Goal: Transaction & Acquisition: Purchase product/service

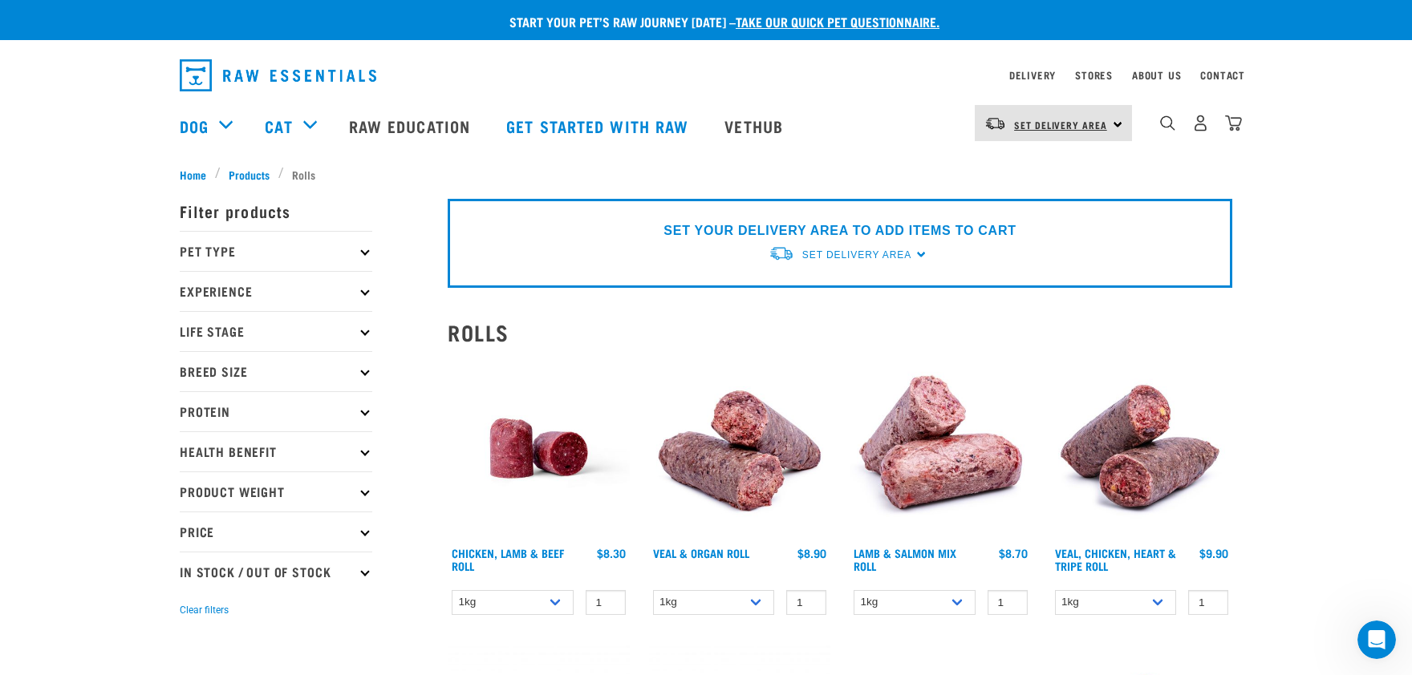
click at [1055, 122] on span "Set Delivery Area" at bounding box center [1060, 125] width 93 height 6
click at [1037, 201] on link "[GEOGRAPHIC_DATA]" at bounding box center [1052, 203] width 154 height 35
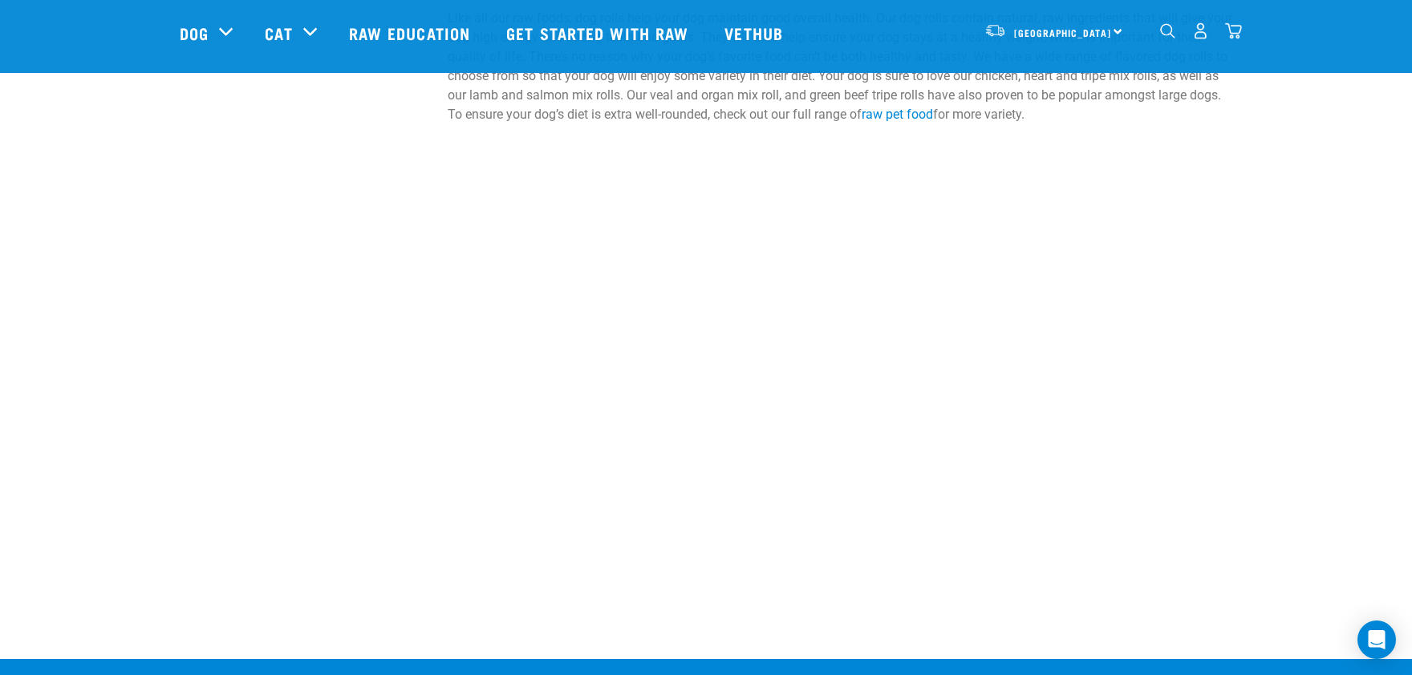
scroll to position [1520, 0]
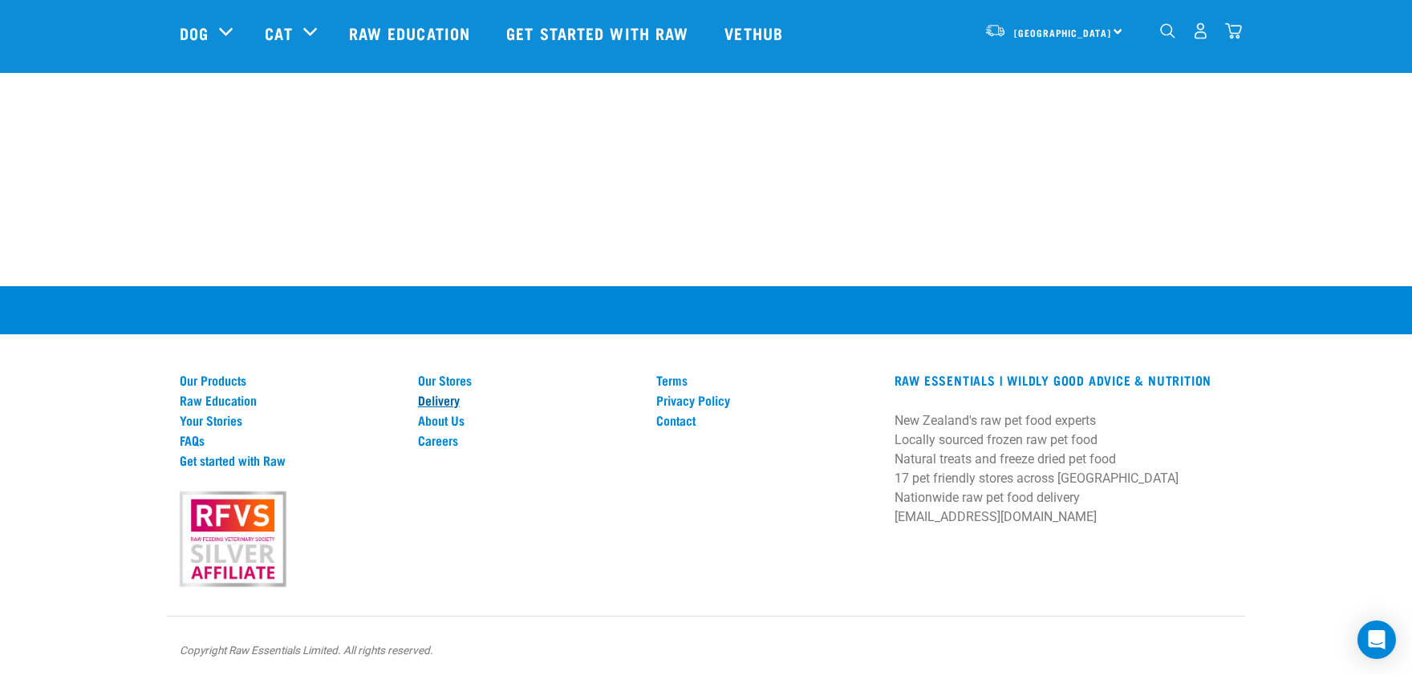
click at [446, 393] on link "Delivery" at bounding box center [527, 400] width 219 height 14
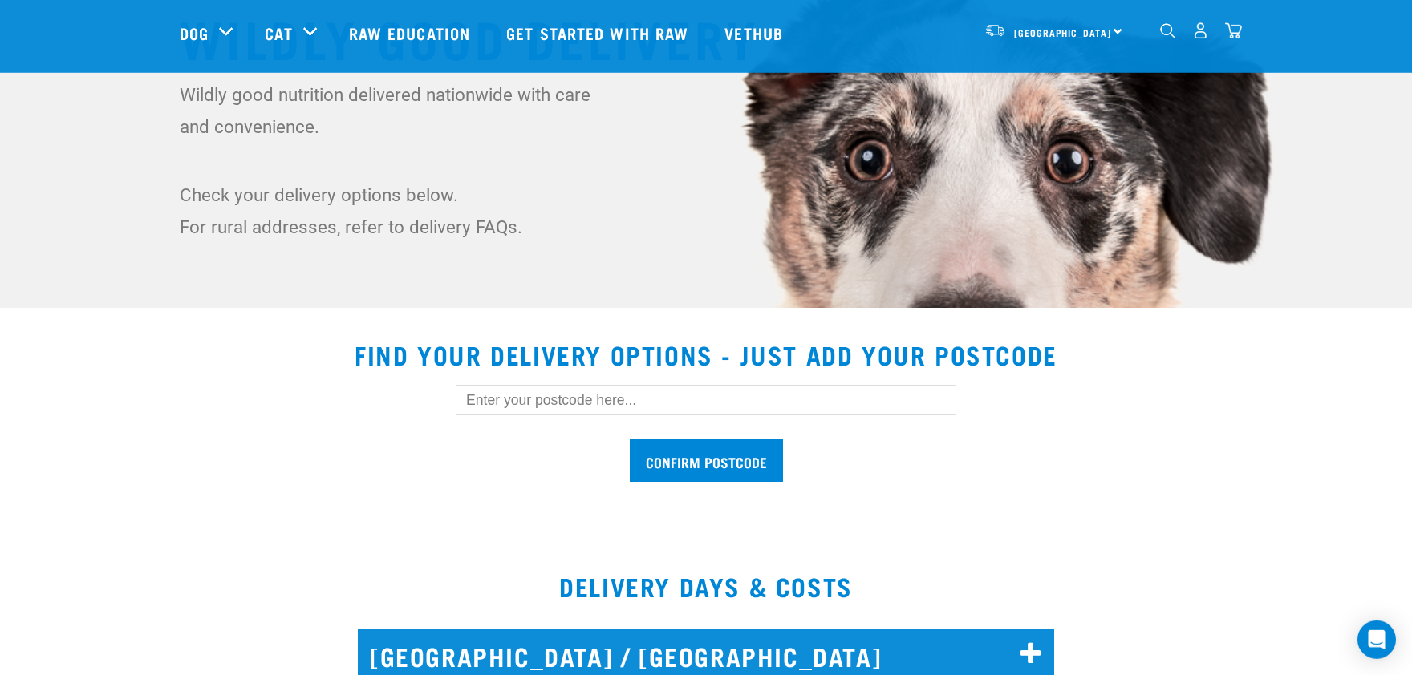
scroll to position [265, 0]
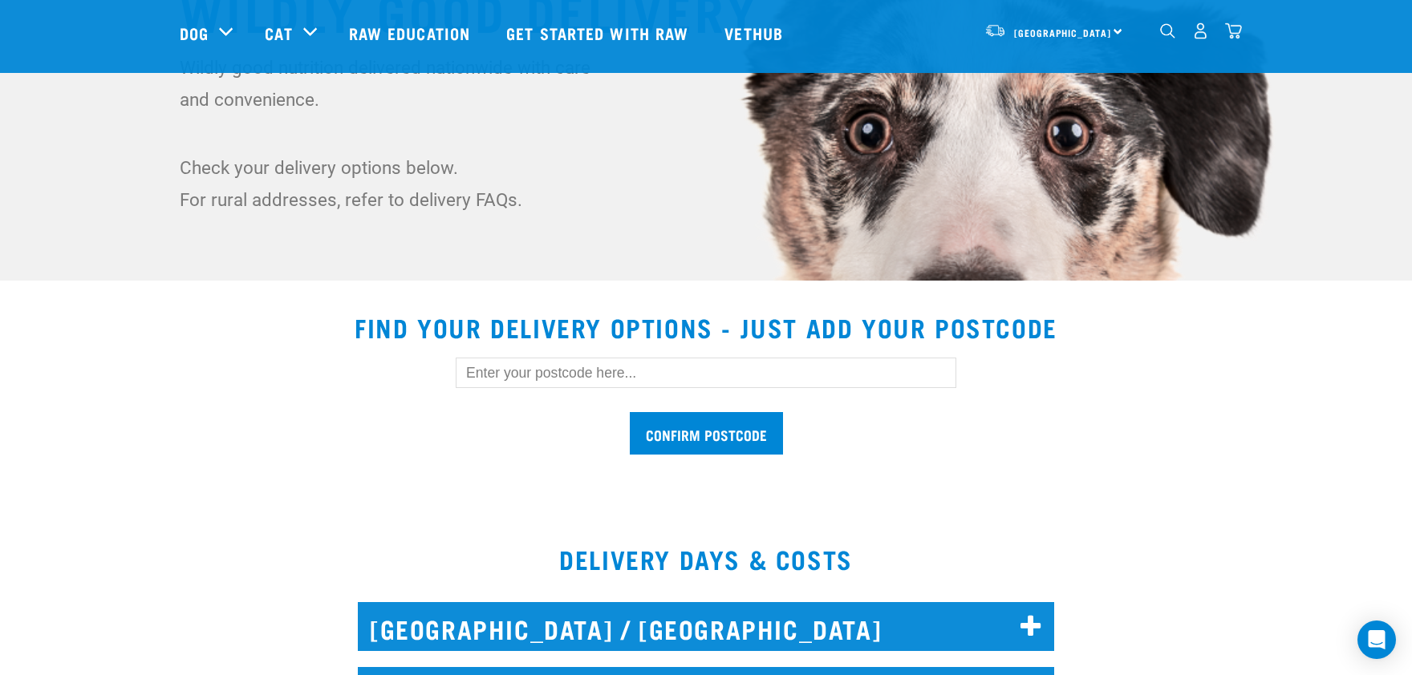
click at [573, 365] on input "text" at bounding box center [706, 373] width 501 height 30
type input "8011"
click at [690, 436] on input "Confirm postcode" at bounding box center [706, 433] width 153 height 43
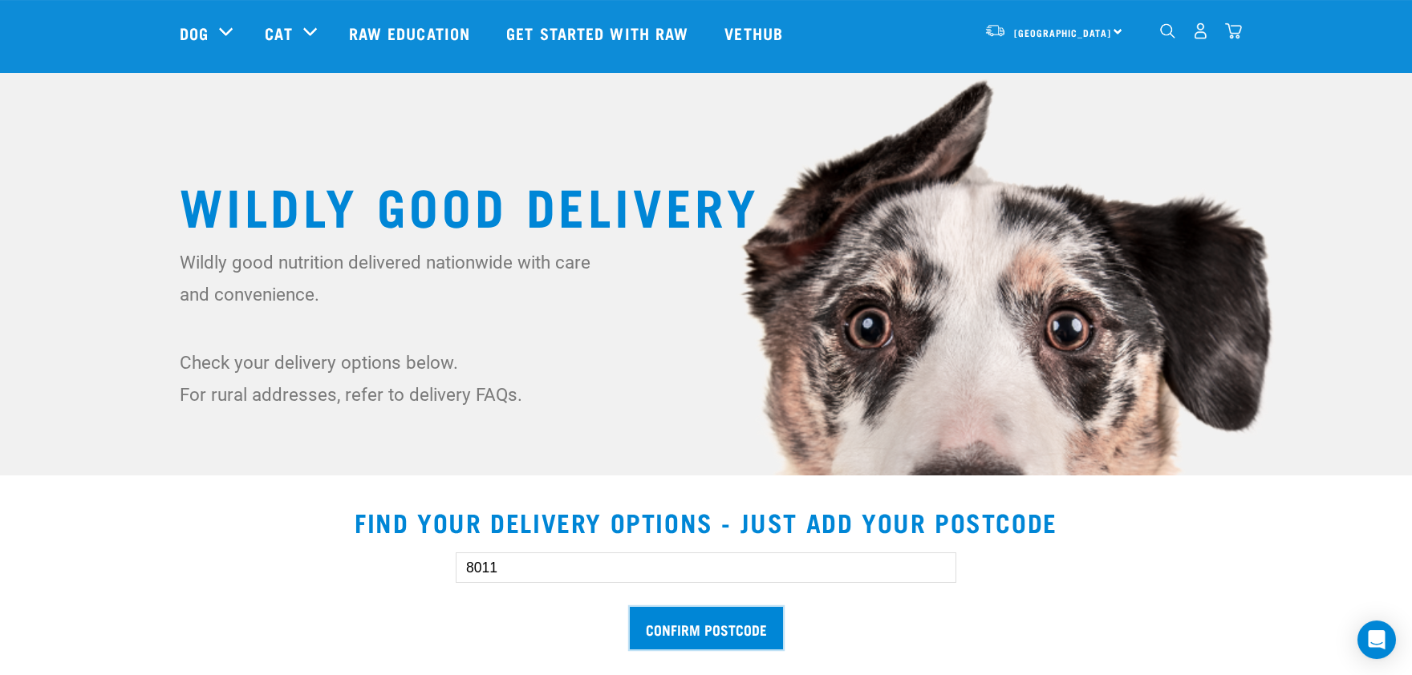
scroll to position [0, 0]
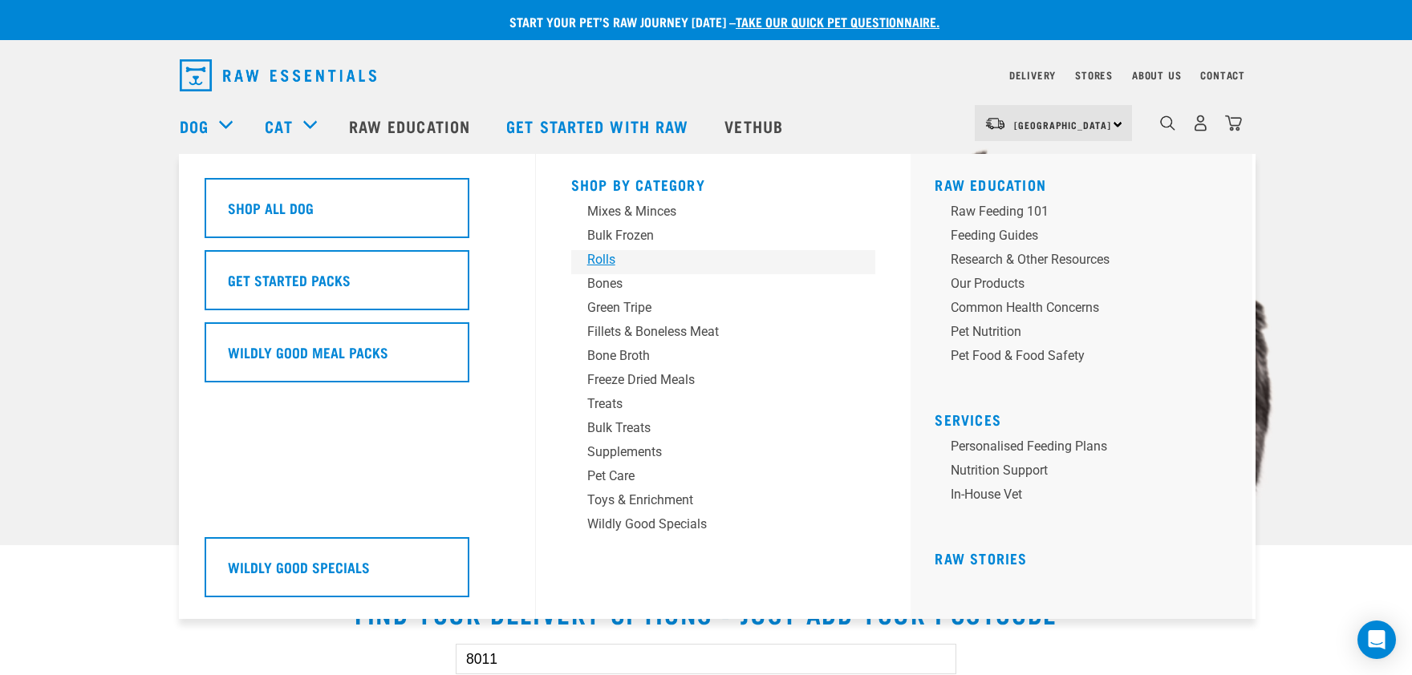
click at [610, 260] on div "Rolls" at bounding box center [712, 259] width 250 height 19
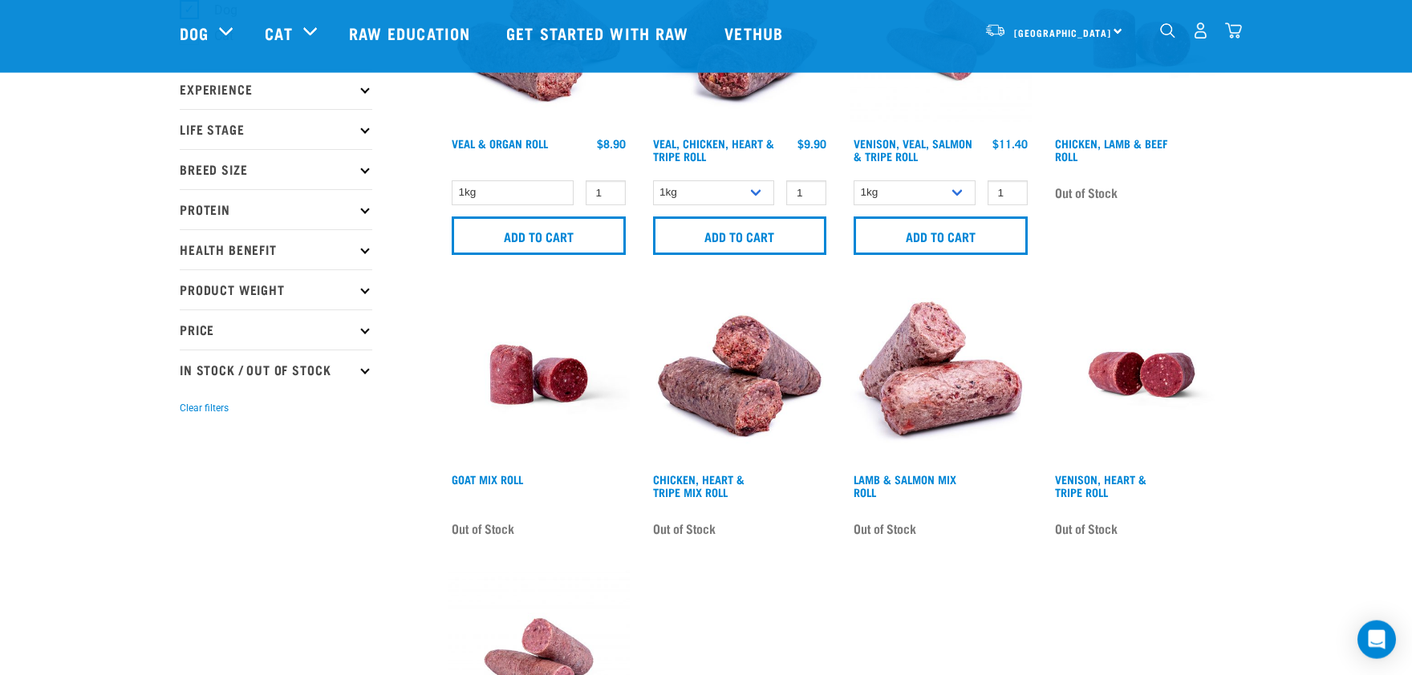
scroll to position [176, 0]
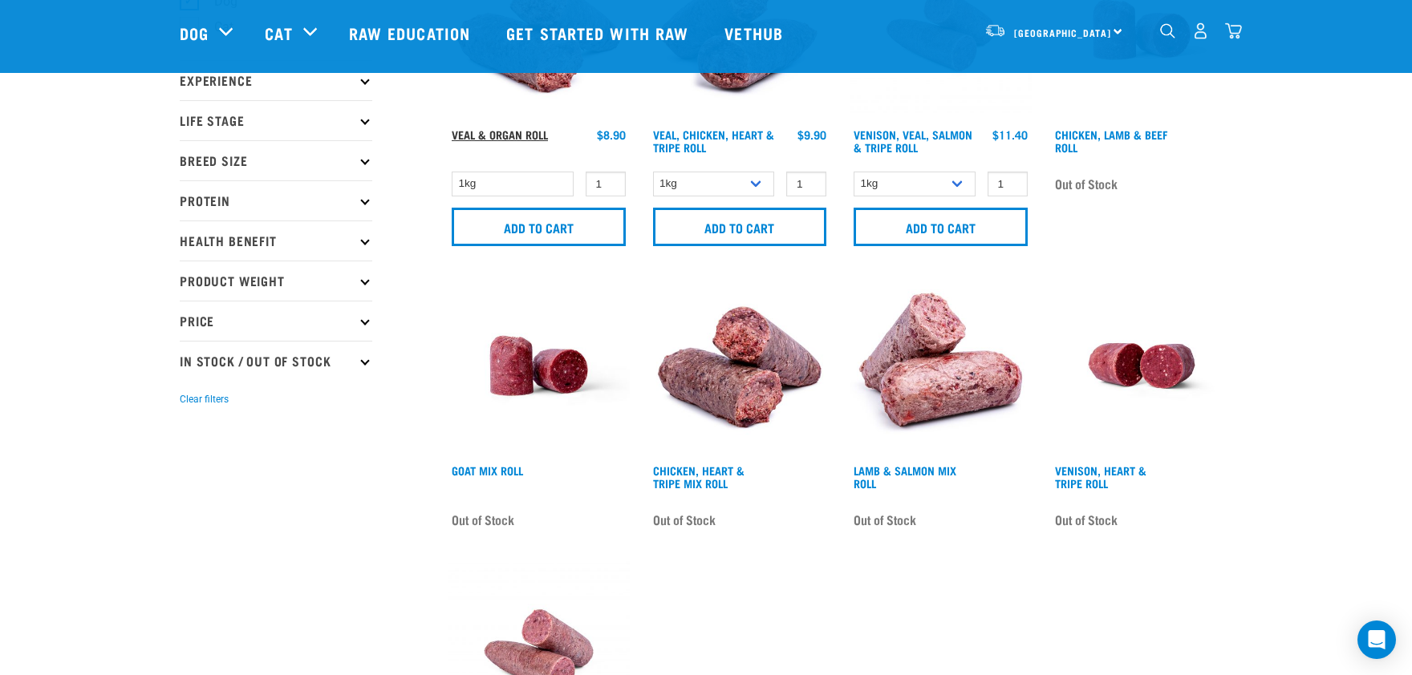
click at [501, 135] on link "Veal & Organ Roll" at bounding box center [500, 135] width 96 height 6
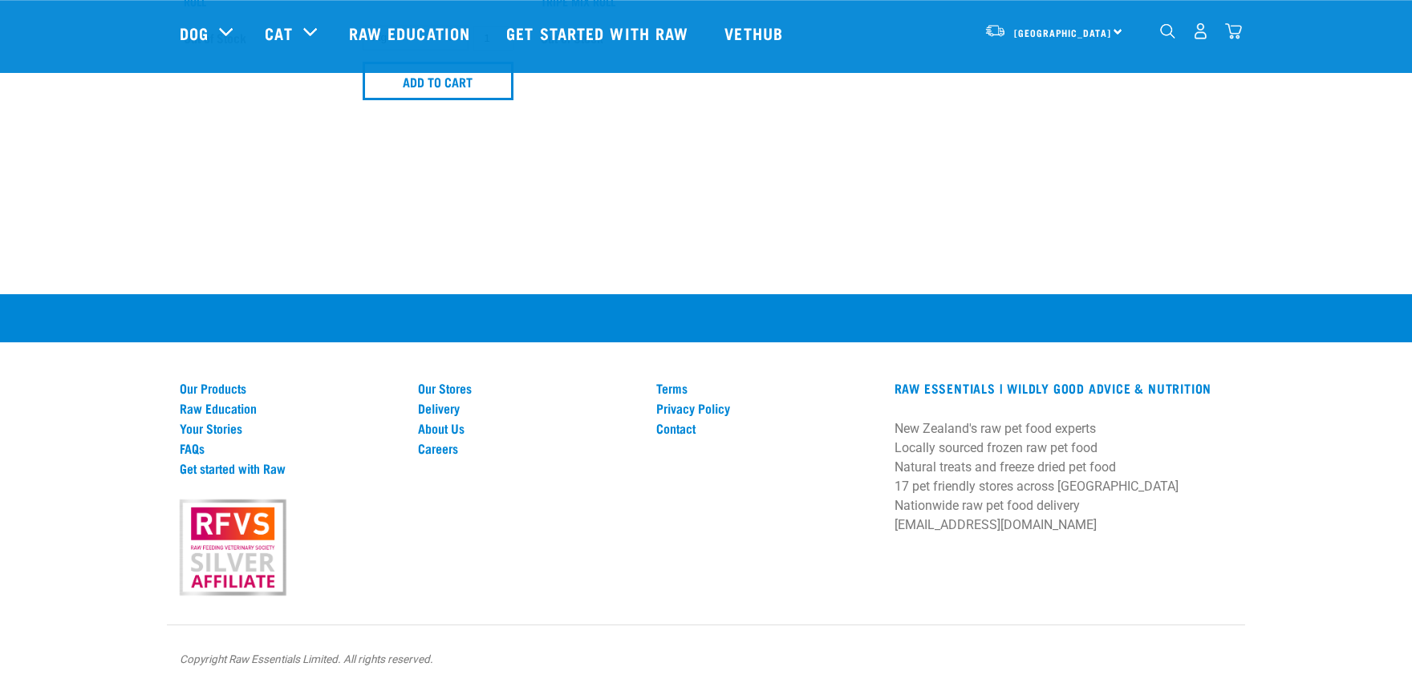
scroll to position [1232, 0]
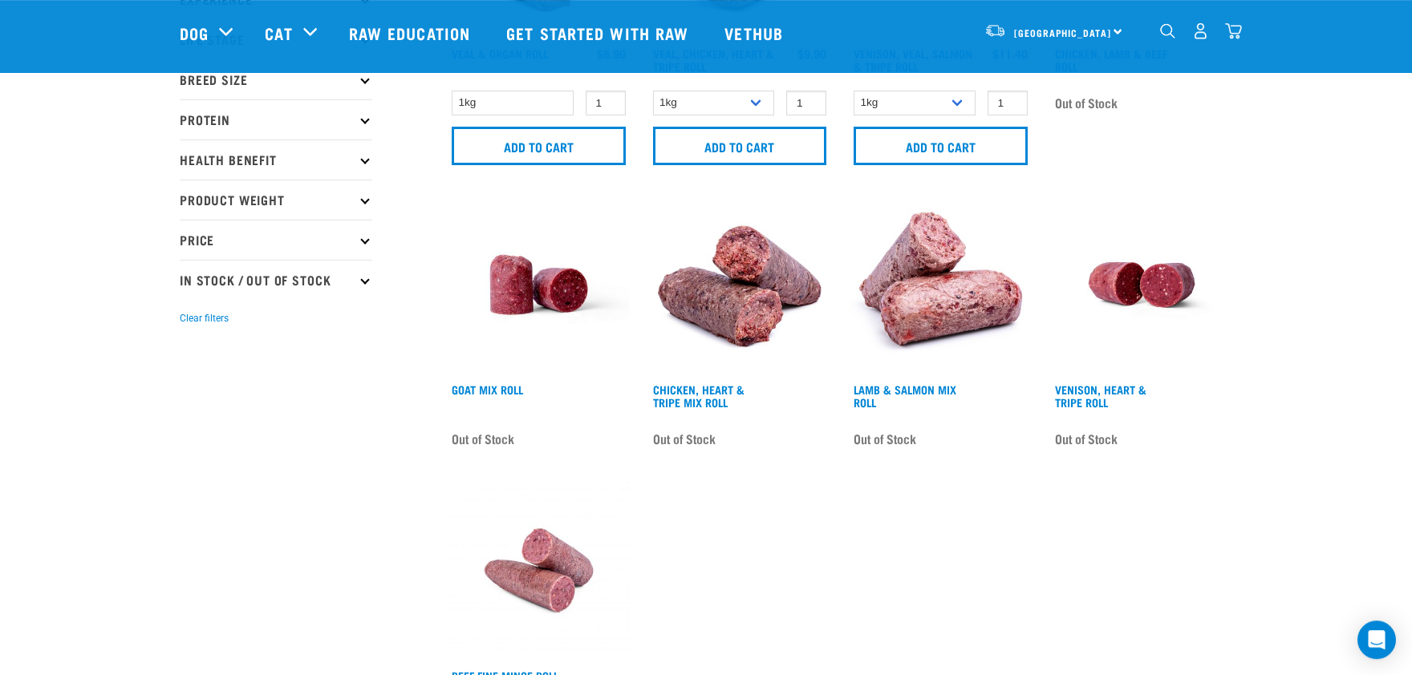
scroll to position [265, 0]
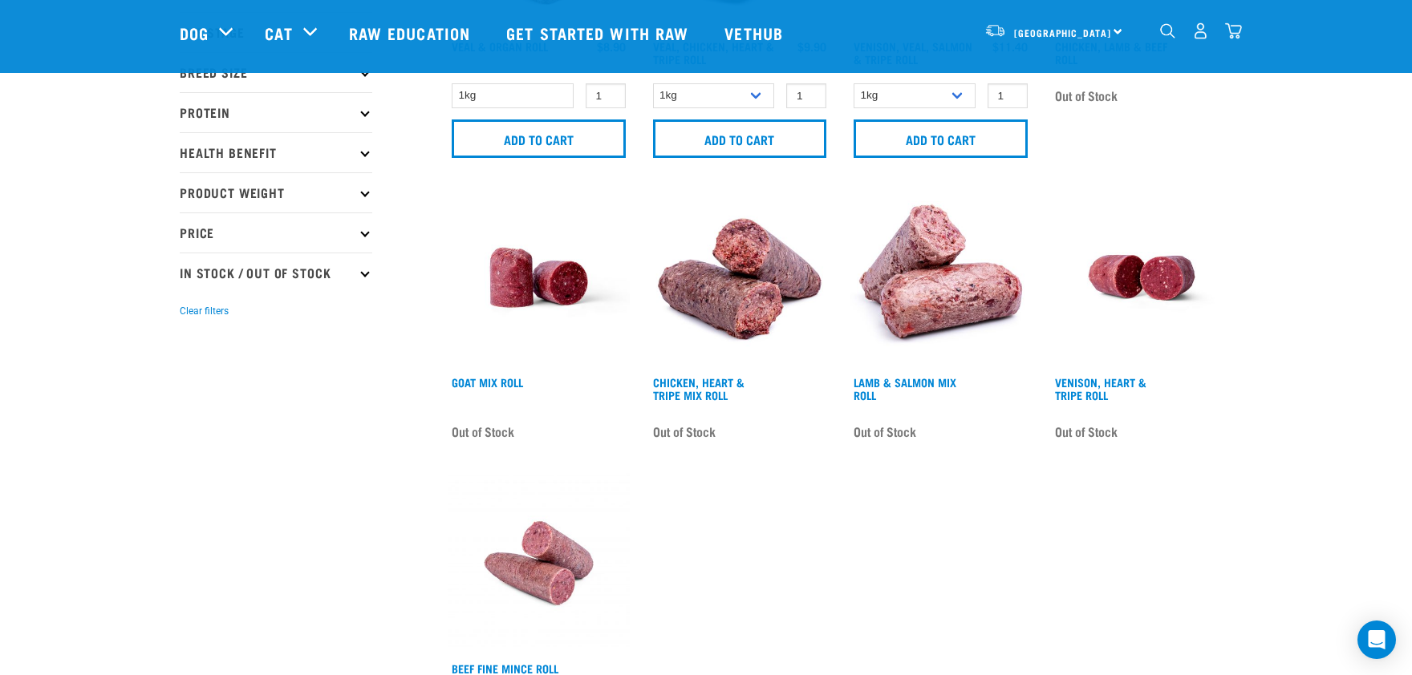
click at [350, 267] on p "In Stock / Out Of Stock" at bounding box center [276, 273] width 193 height 40
click at [194, 319] on label "In Stock" at bounding box center [228, 316] width 78 height 20
click at [190, 319] on input "In Stock" at bounding box center [185, 314] width 10 height 10
checkbox input "true"
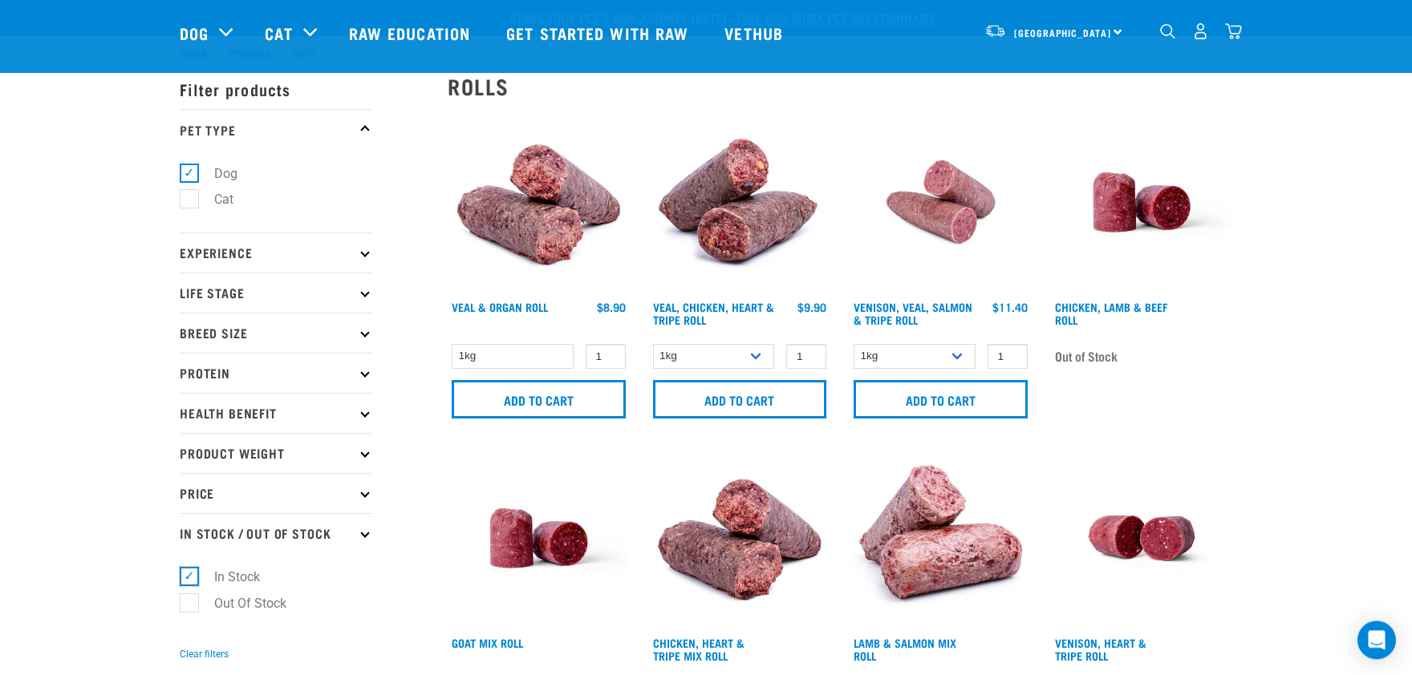
scroll to position [0, 0]
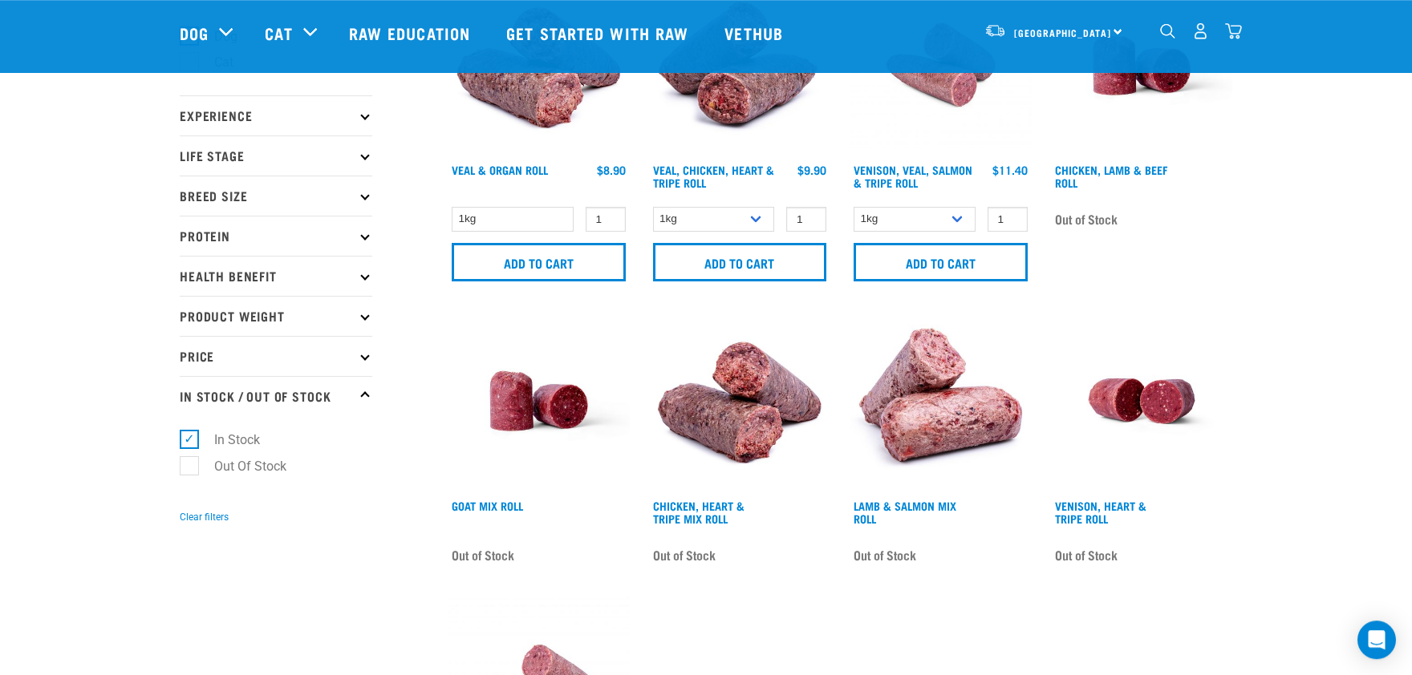
scroll to position [176, 0]
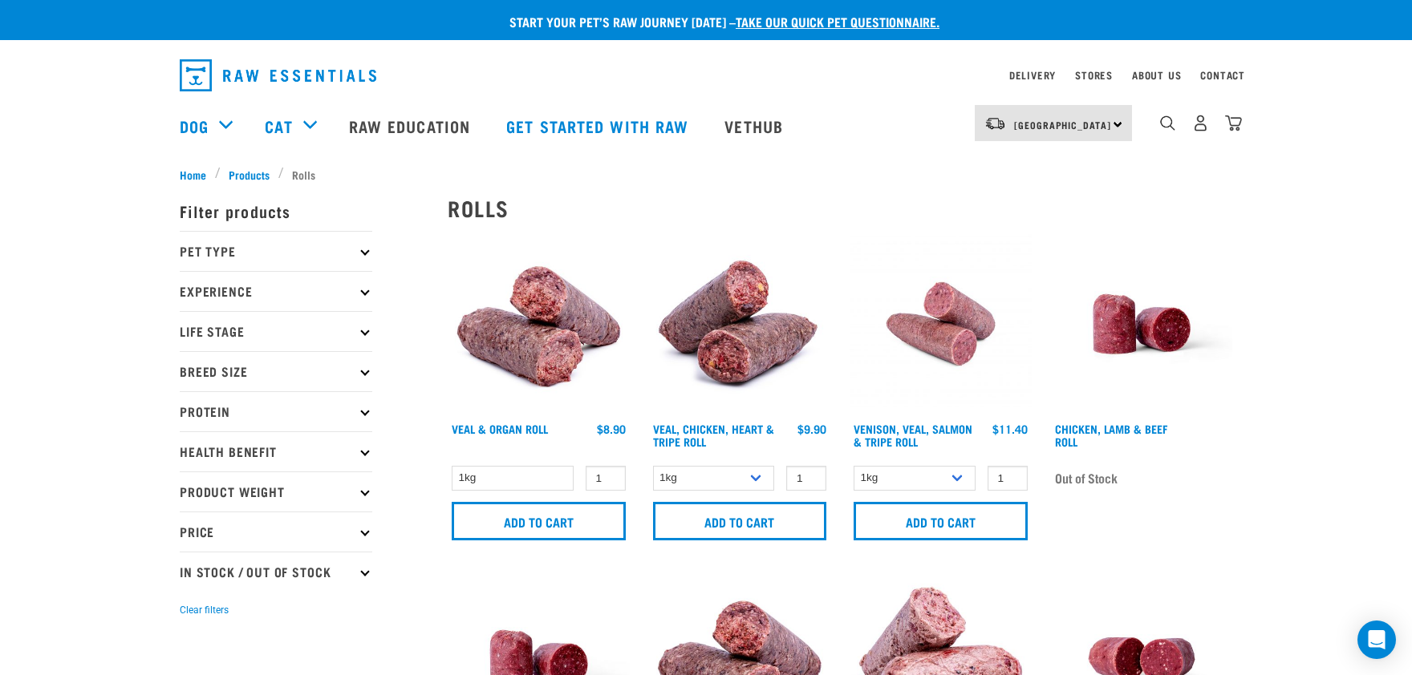
scroll to position [1520, 0]
